Goal: Transaction & Acquisition: Purchase product/service

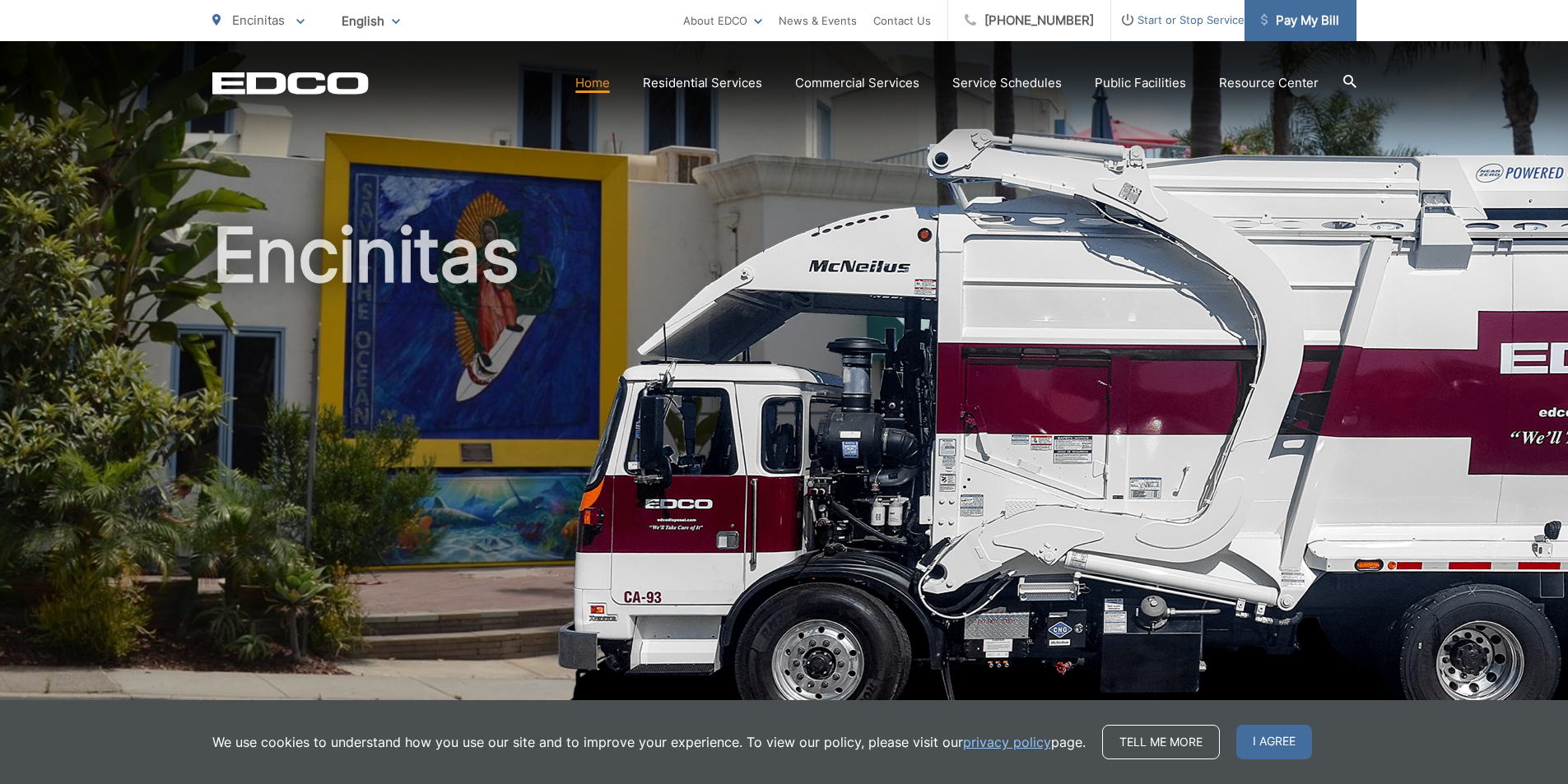
click at [1286, 15] on span "Pay My Bill" at bounding box center [1300, 21] width 78 height 20
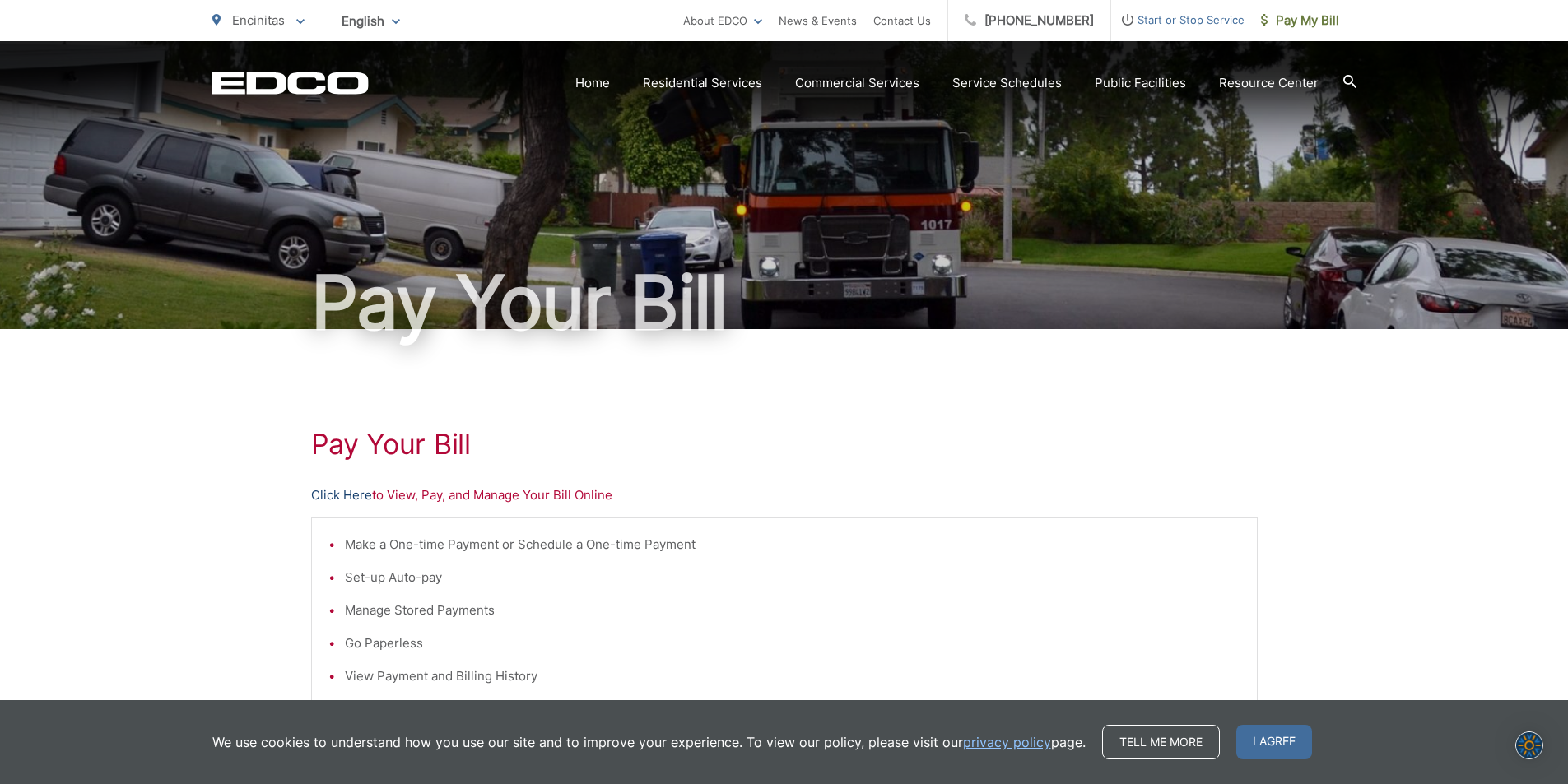
click at [359, 494] on link "Click Here" at bounding box center [342, 495] width 61 height 20
click at [742, 21] on link "About EDCO" at bounding box center [723, 21] width 79 height 20
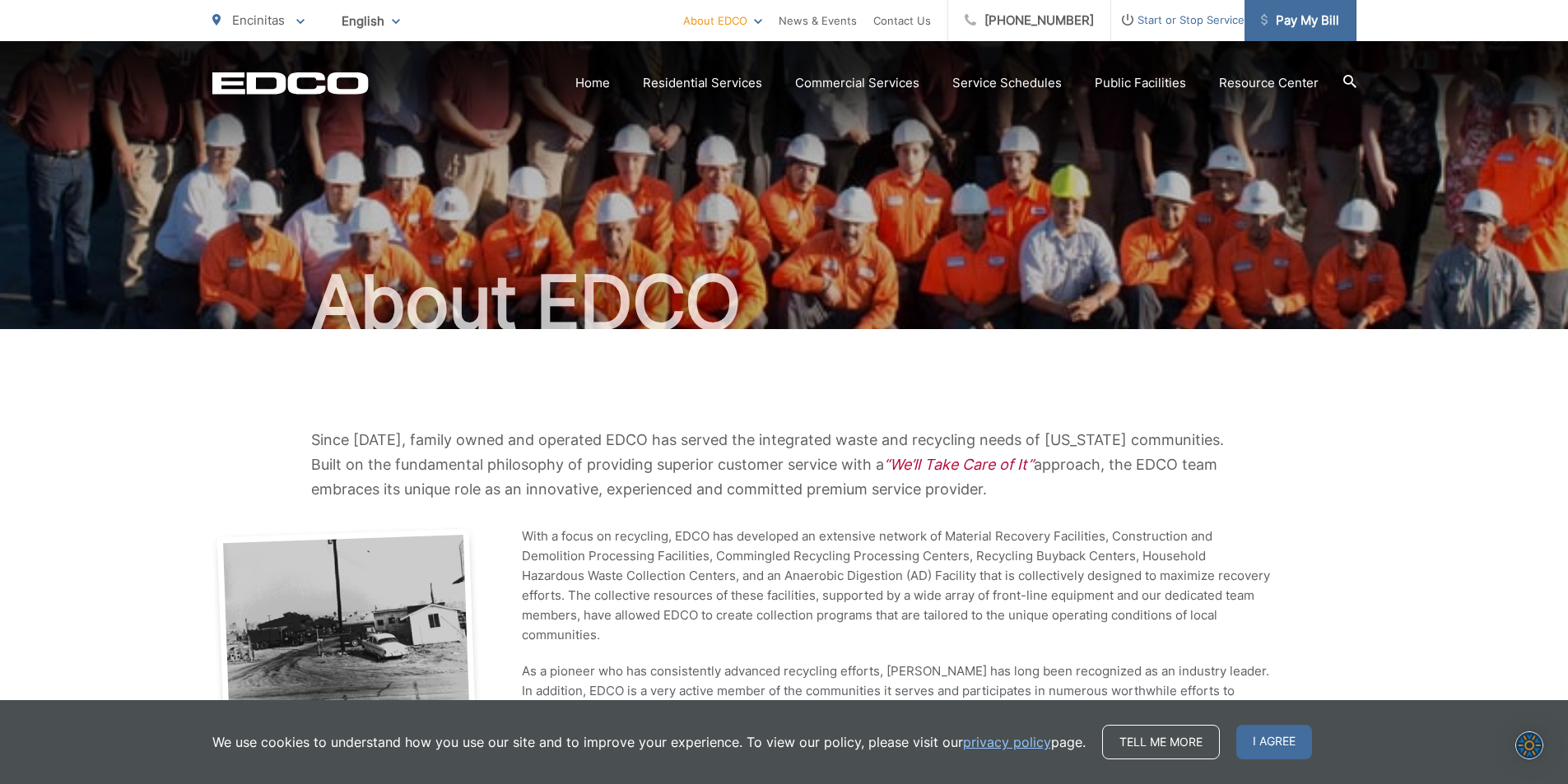
click at [1306, 25] on span "Pay My Bill" at bounding box center [1300, 21] width 78 height 20
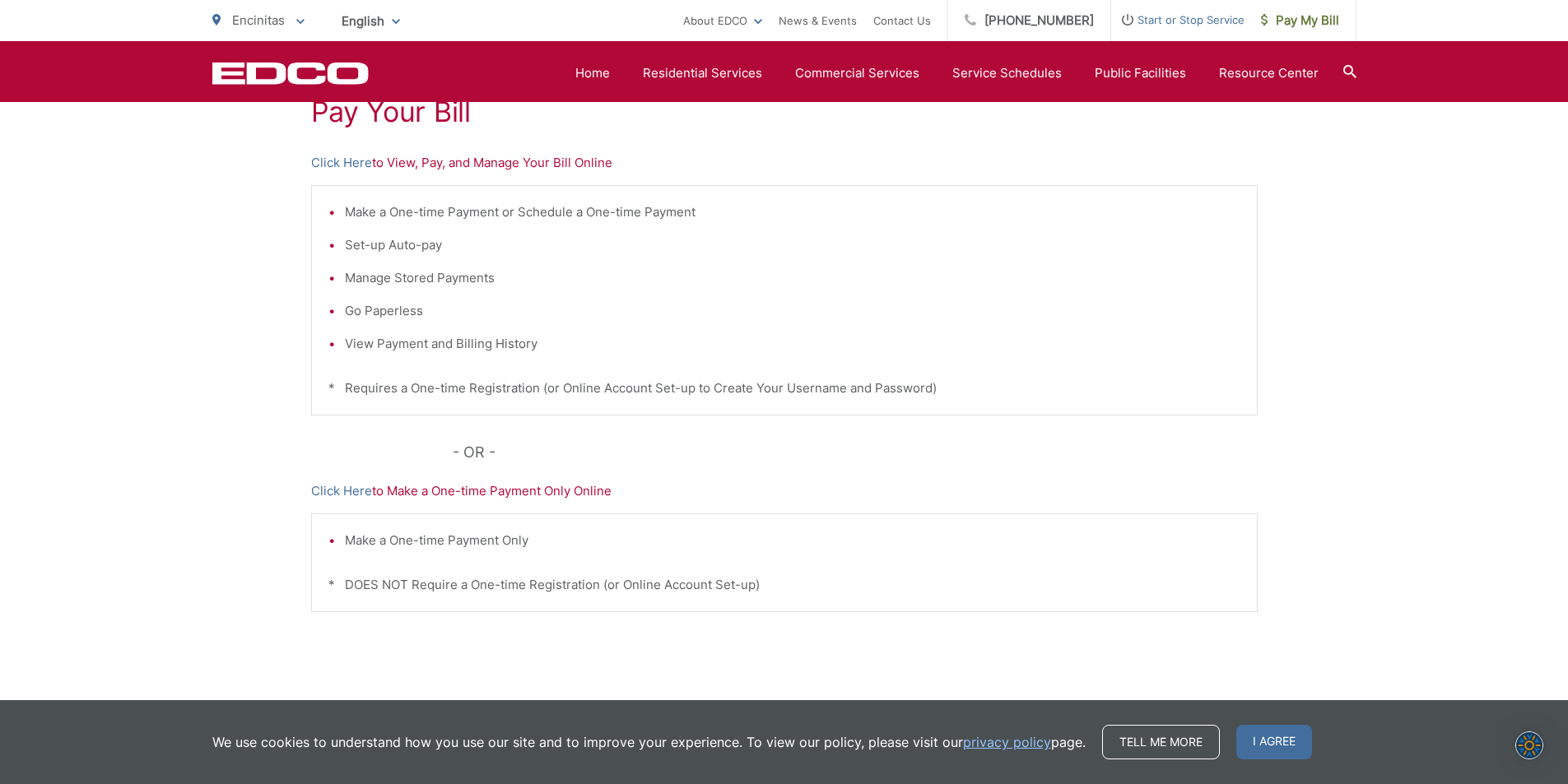
scroll to position [303, 0]
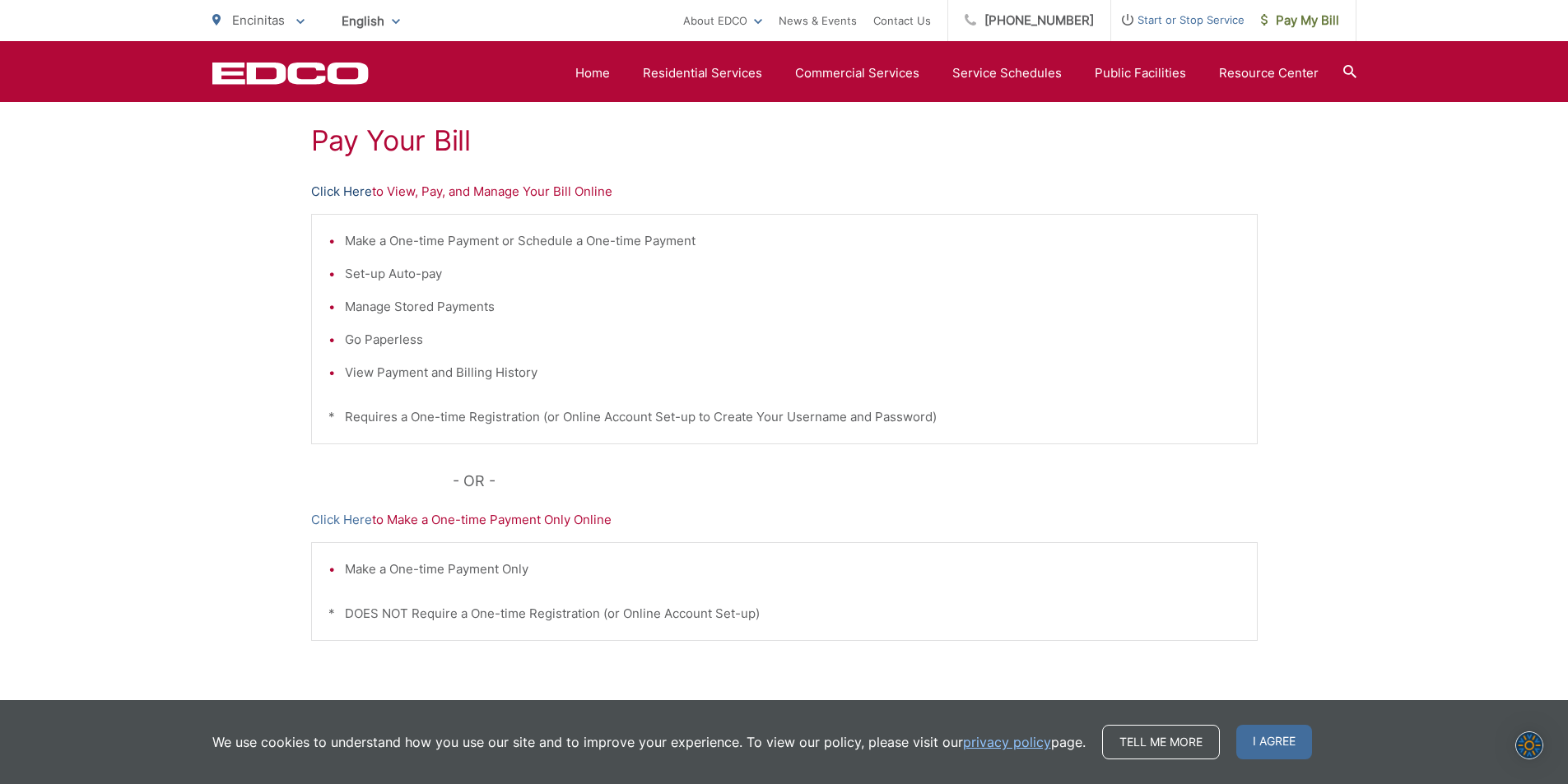
click at [354, 192] on link "Click Here" at bounding box center [342, 192] width 61 height 20
click at [348, 190] on link "Click Here" at bounding box center [342, 192] width 61 height 20
